Goal: Information Seeking & Learning: Compare options

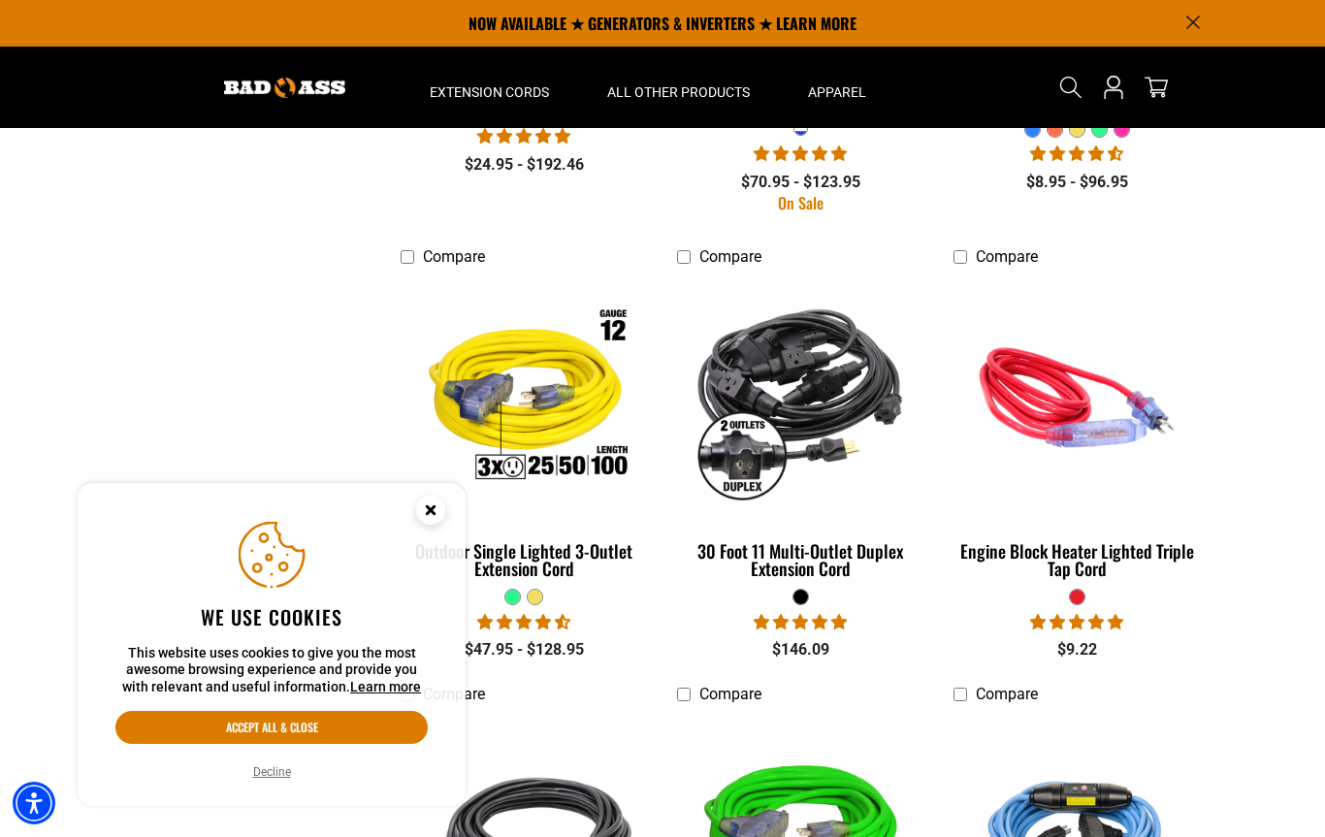
scroll to position [2965, 0]
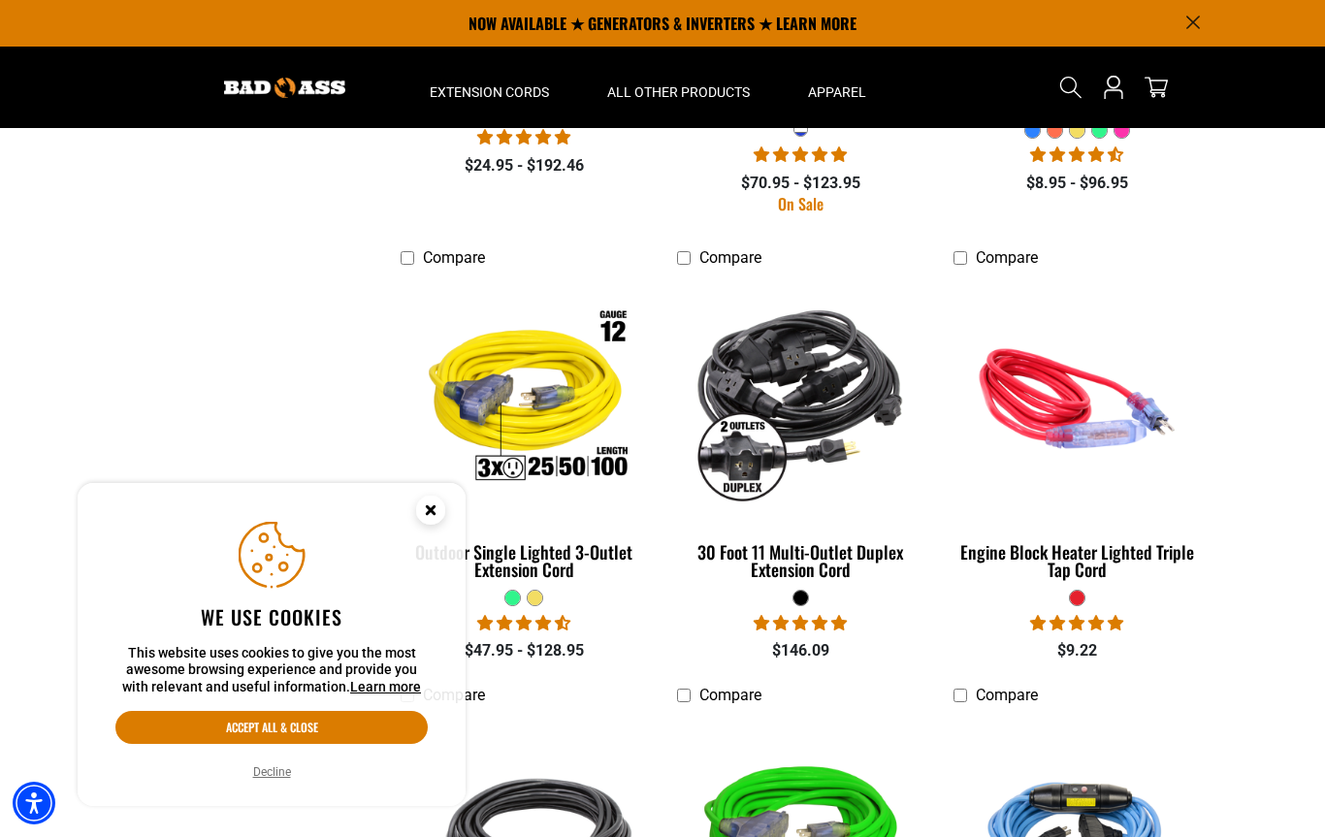
click at [1108, 556] on div "Engine Block Heater Lighted Triple Tap Cord" at bounding box center [1076, 560] width 247 height 35
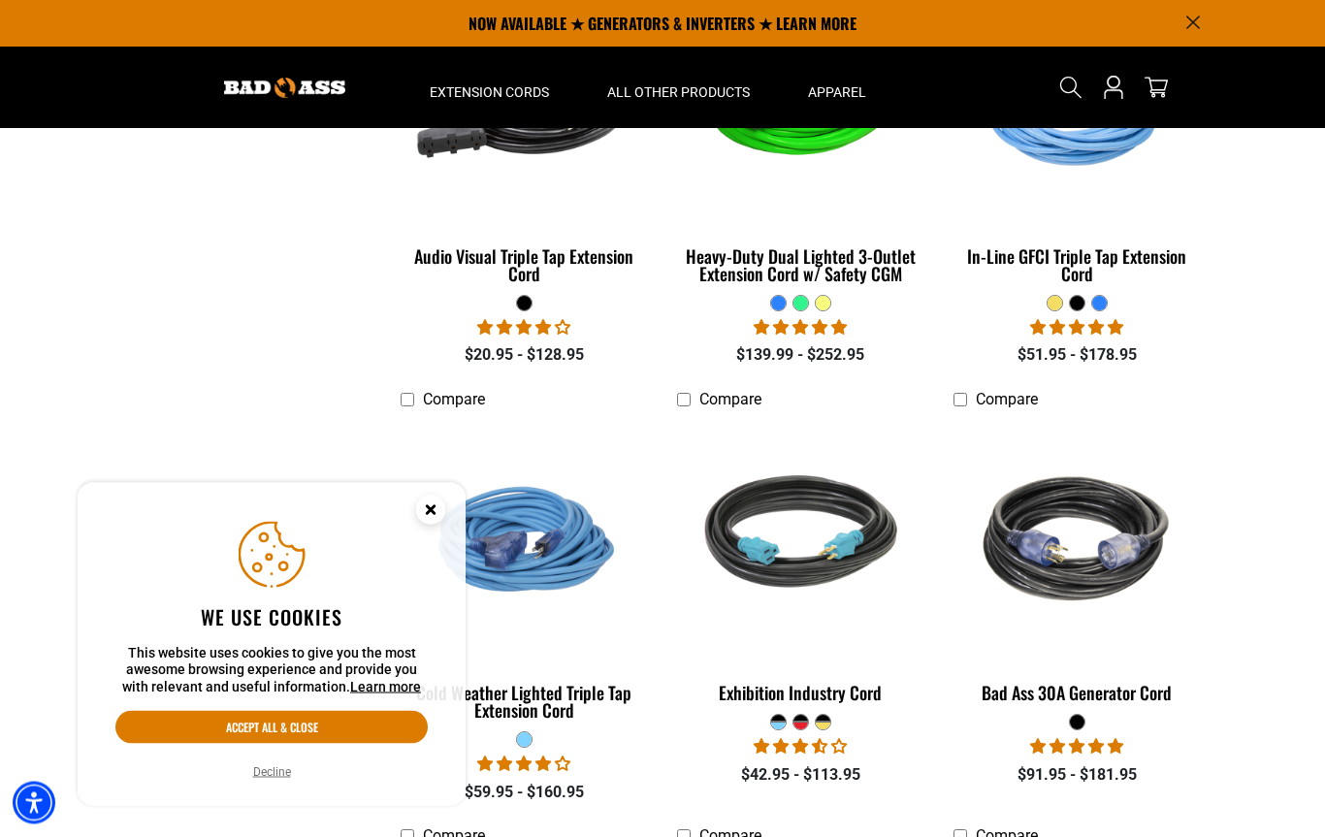
scroll to position [3697, 0]
click at [1126, 692] on div "Bad Ass 30A Generator Cord" at bounding box center [1076, 692] width 247 height 17
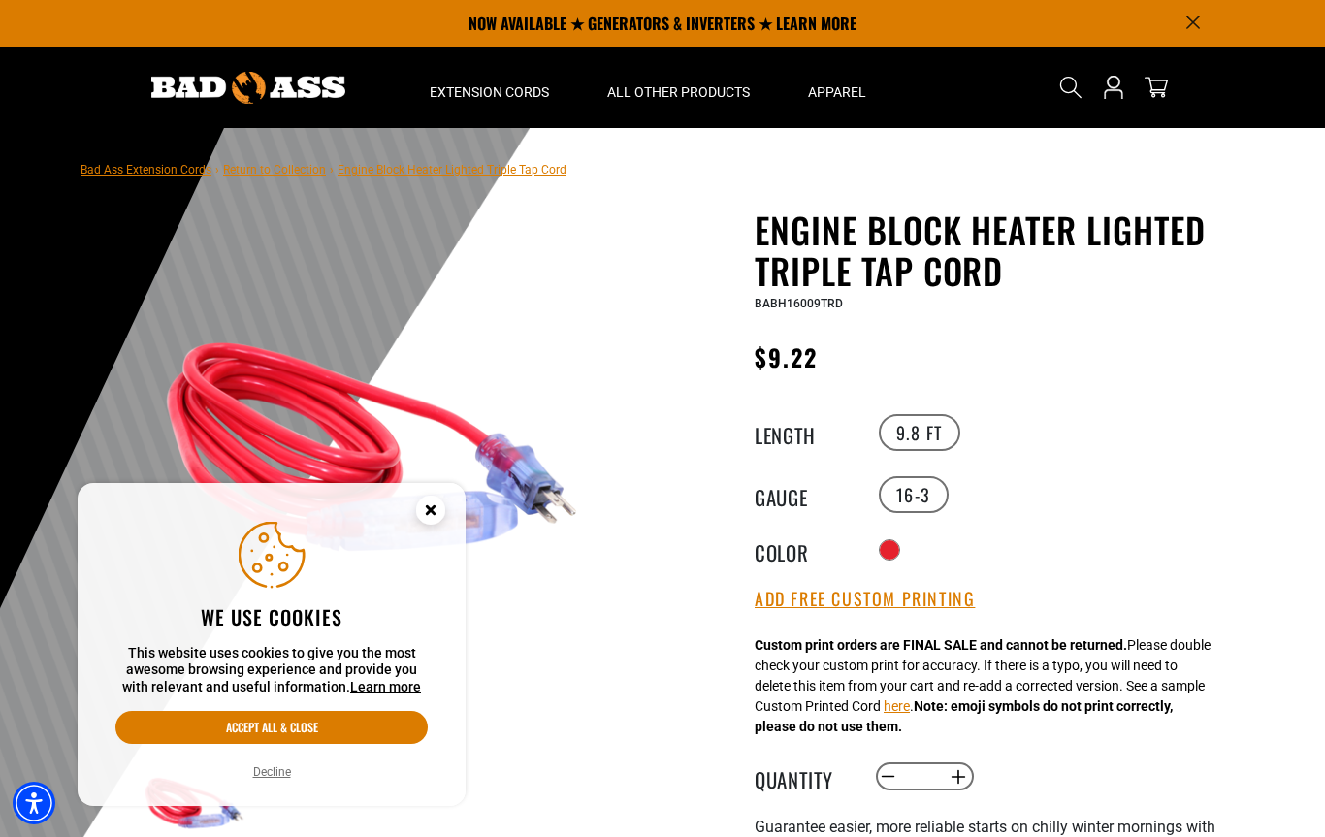
click at [430, 517] on circle "Cookie Consent" at bounding box center [430, 510] width 29 height 29
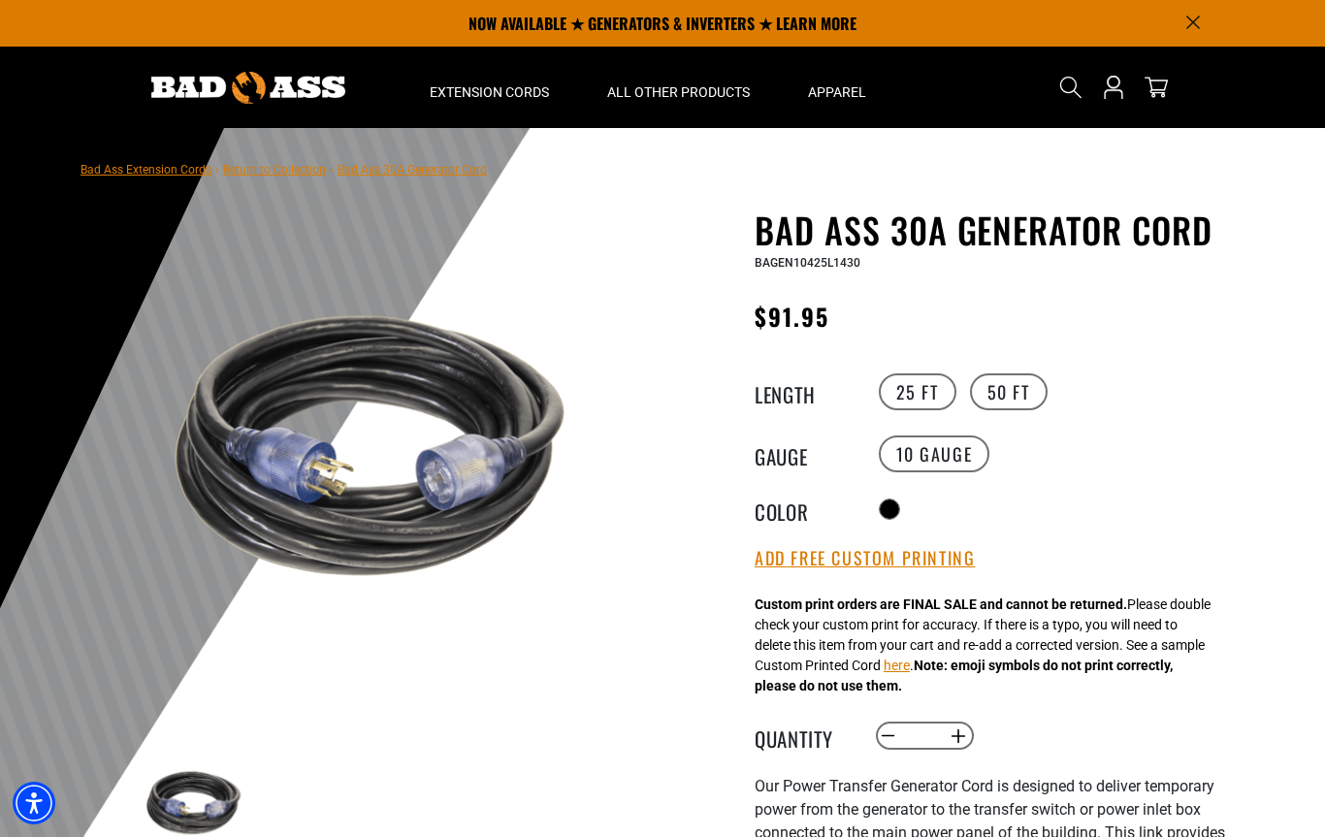
click at [195, 88] on img at bounding box center [248, 88] width 194 height 32
